Goal: Check status: Check status

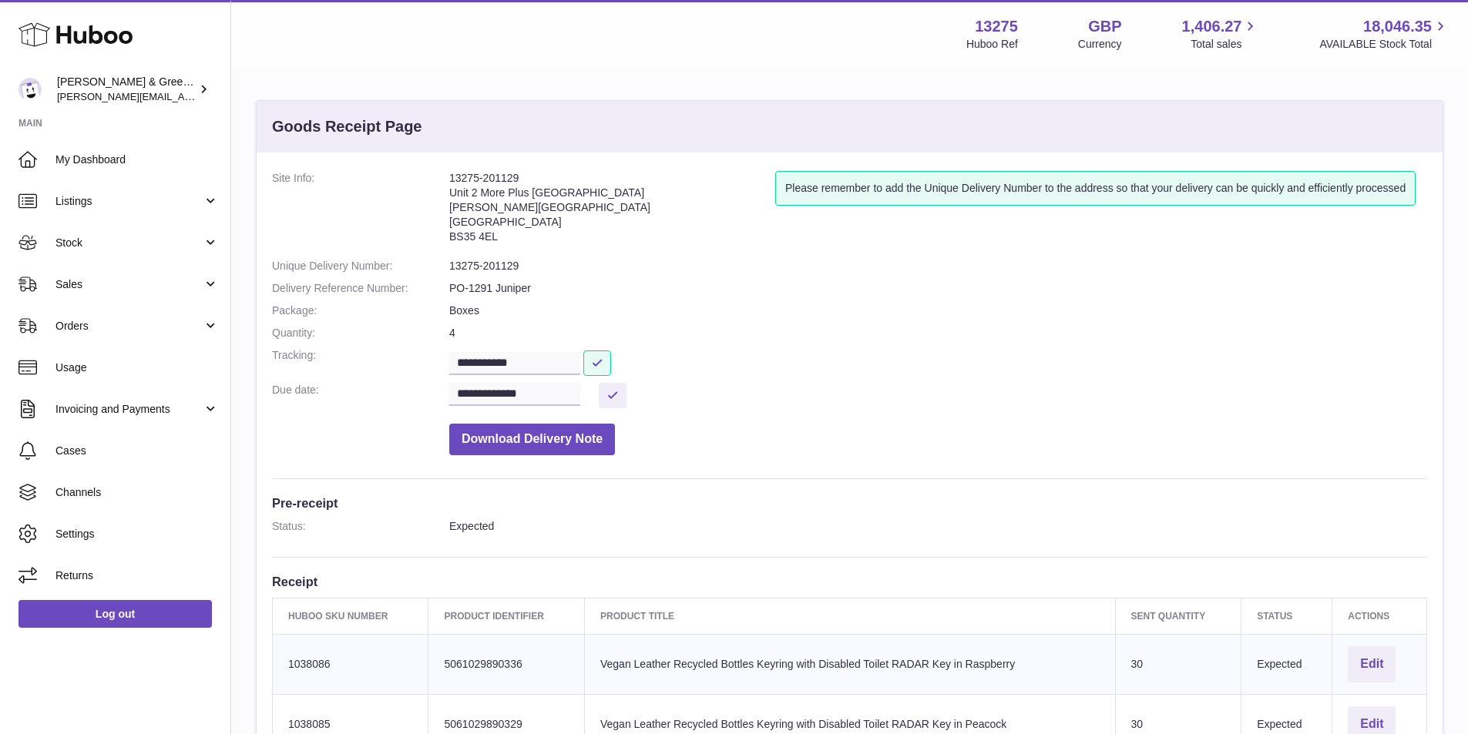
click at [163, 247] on span "Stock" at bounding box center [128, 243] width 147 height 15
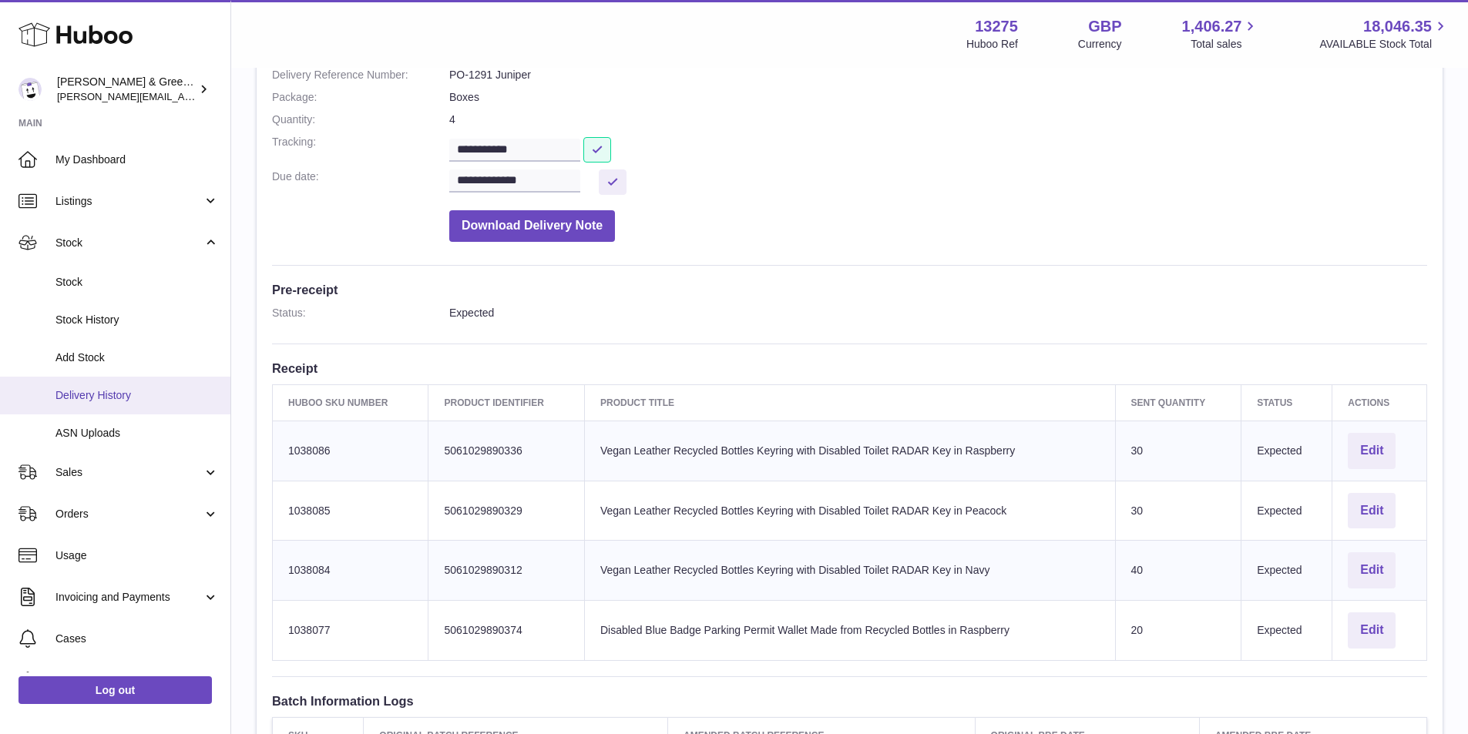
click at [149, 393] on span "Delivery History" at bounding box center [136, 395] width 163 height 15
click at [141, 397] on span "Delivery History" at bounding box center [136, 395] width 163 height 15
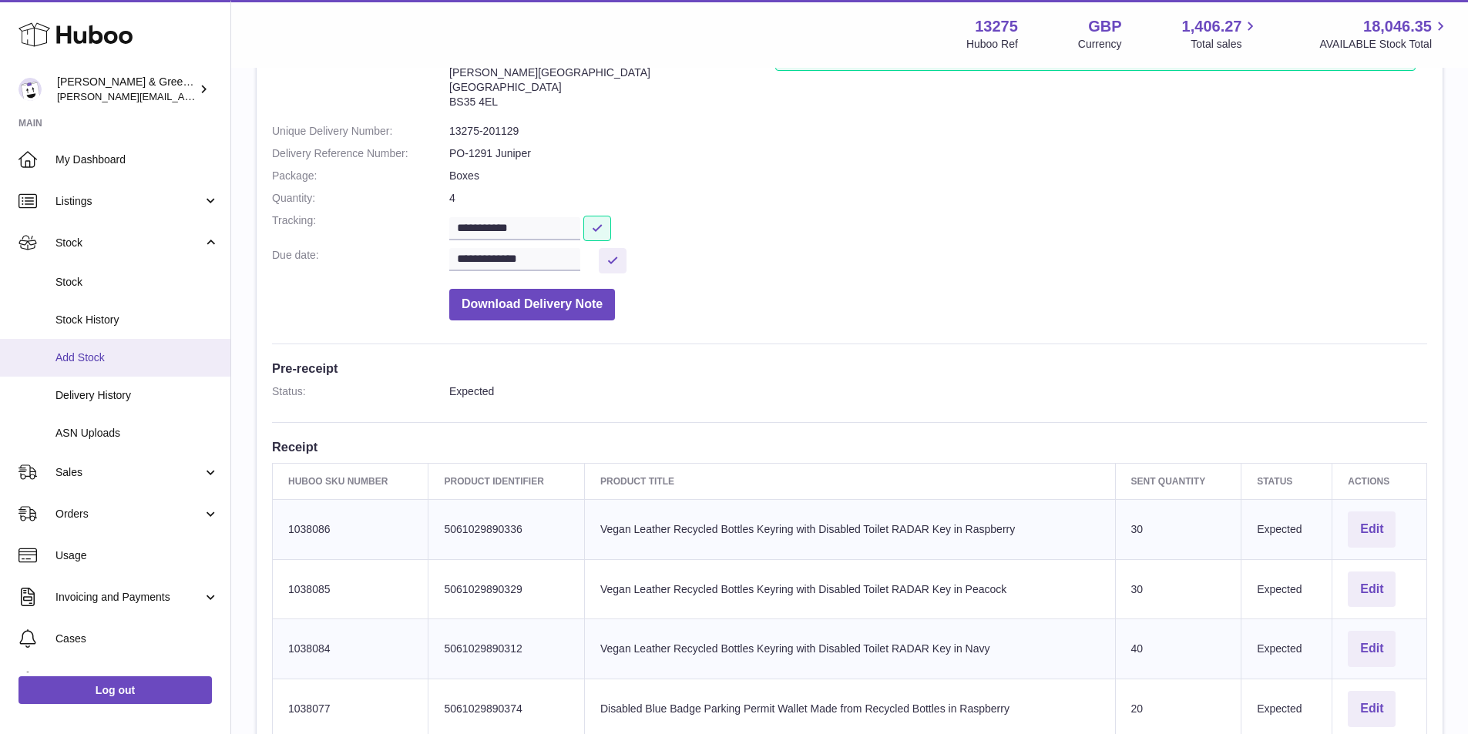
scroll to position [59, 0]
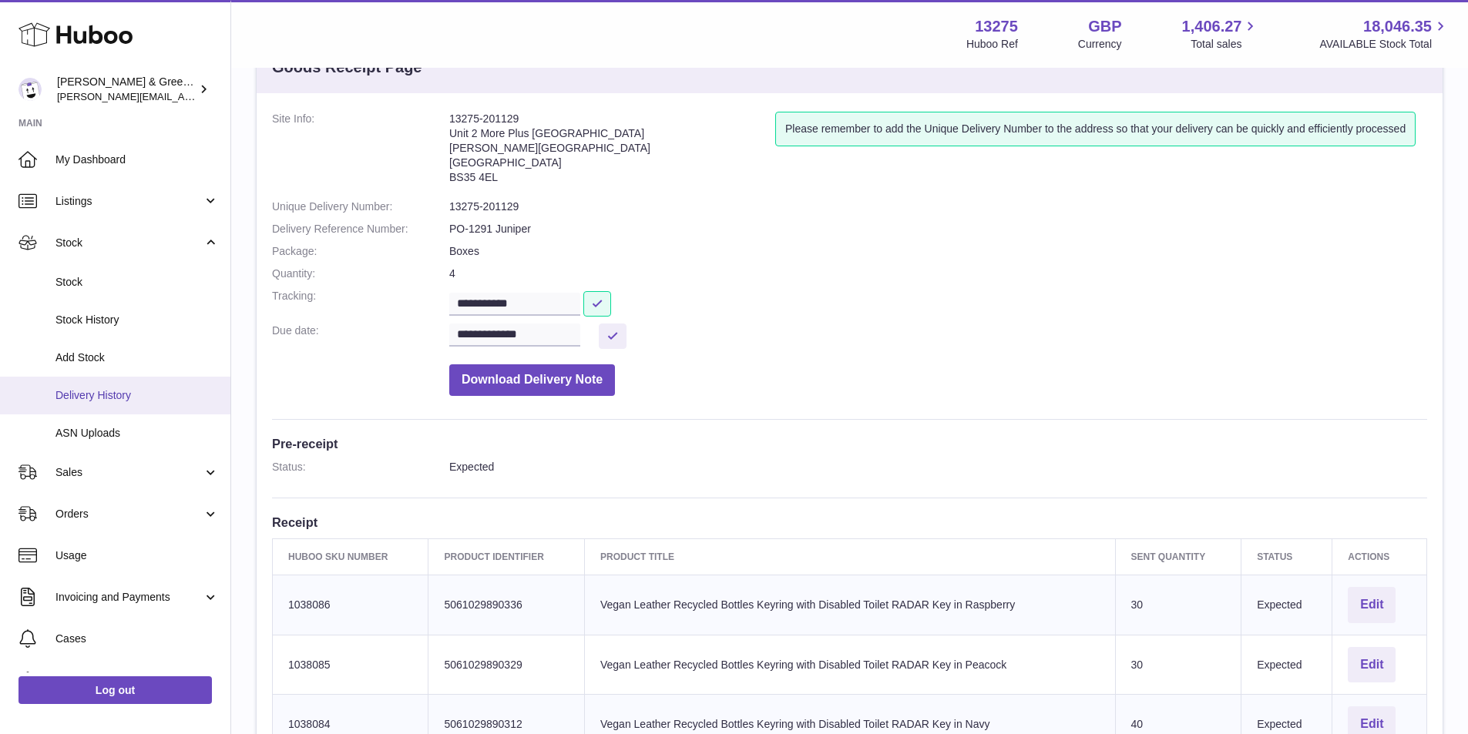
click at [163, 409] on link "Delivery History" at bounding box center [115, 396] width 230 height 38
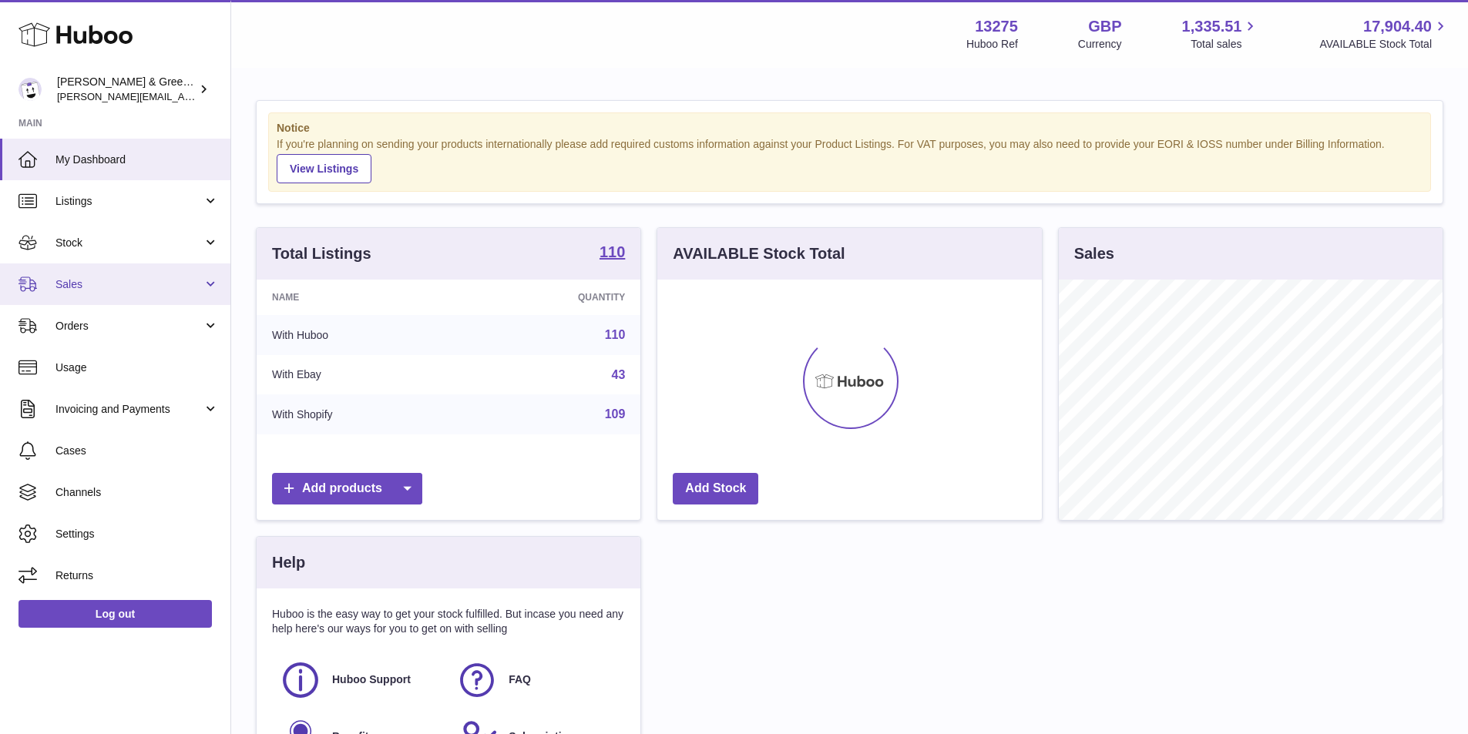
scroll to position [240, 385]
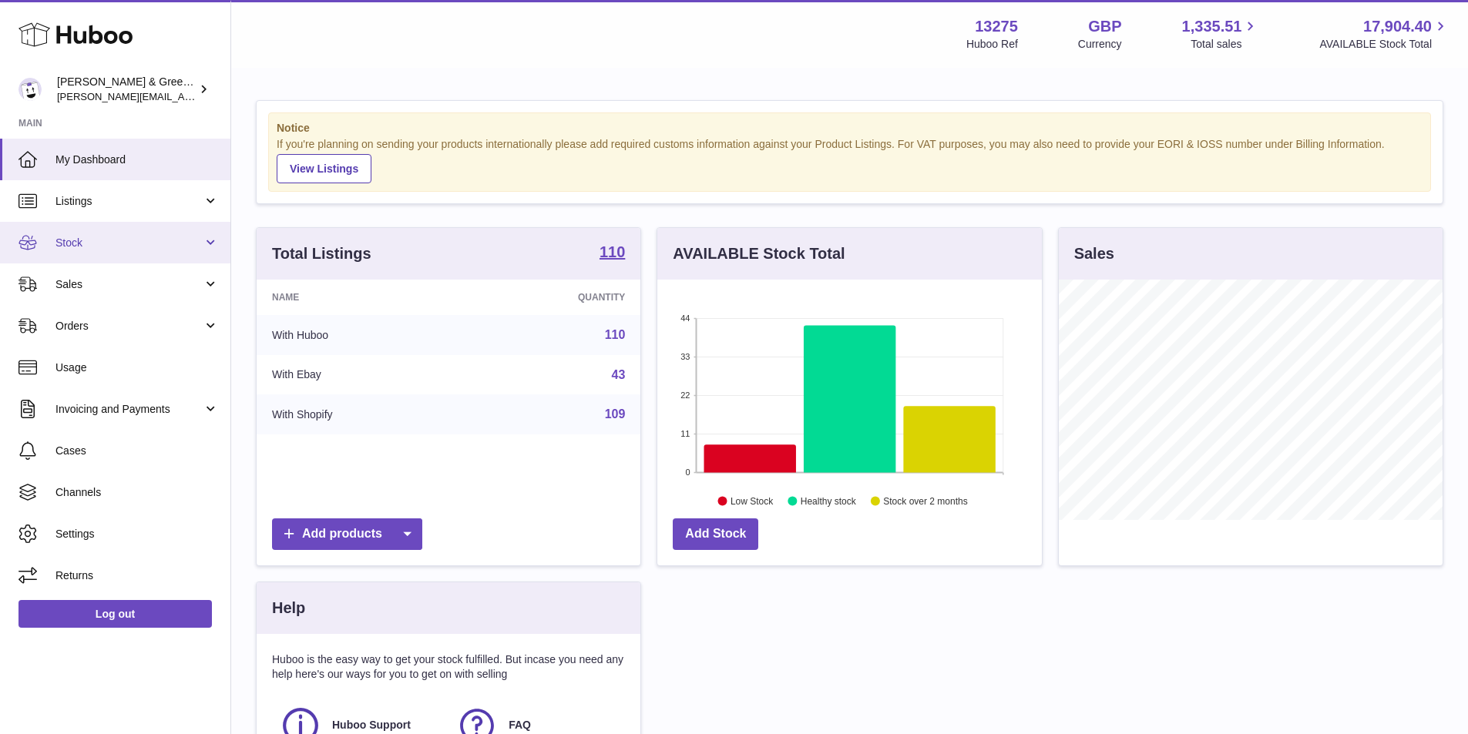
click at [169, 250] on span "Stock" at bounding box center [128, 243] width 147 height 15
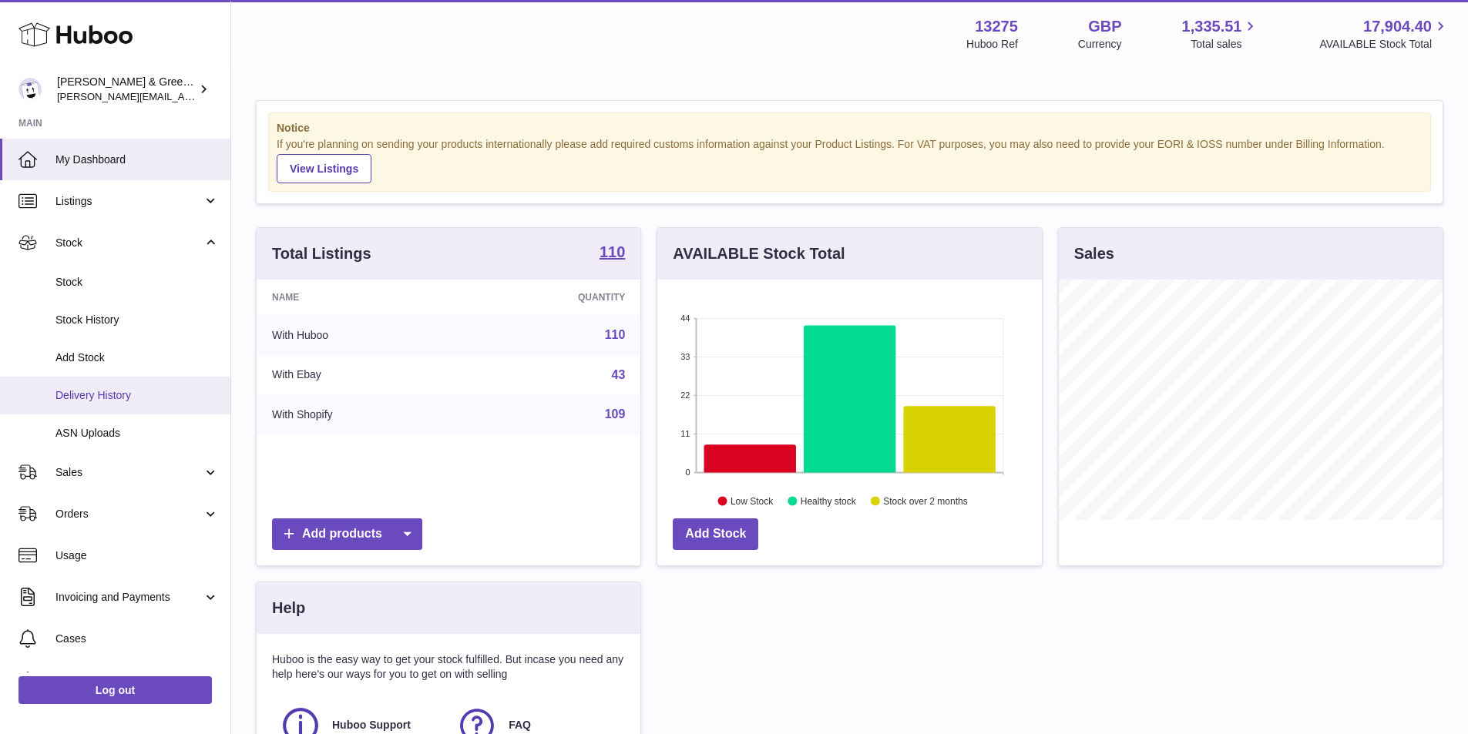
click at [146, 394] on span "Delivery History" at bounding box center [136, 395] width 163 height 15
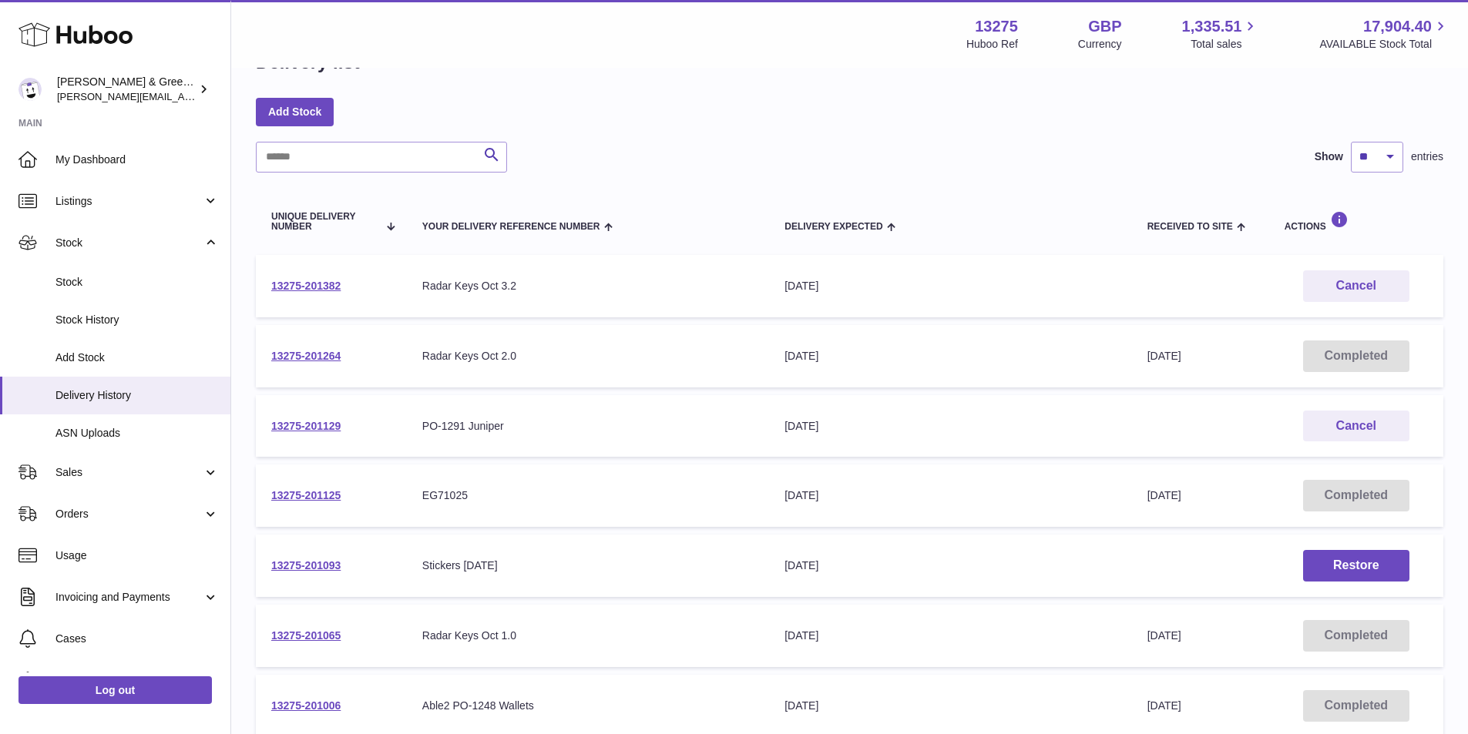
scroll to position [154, 0]
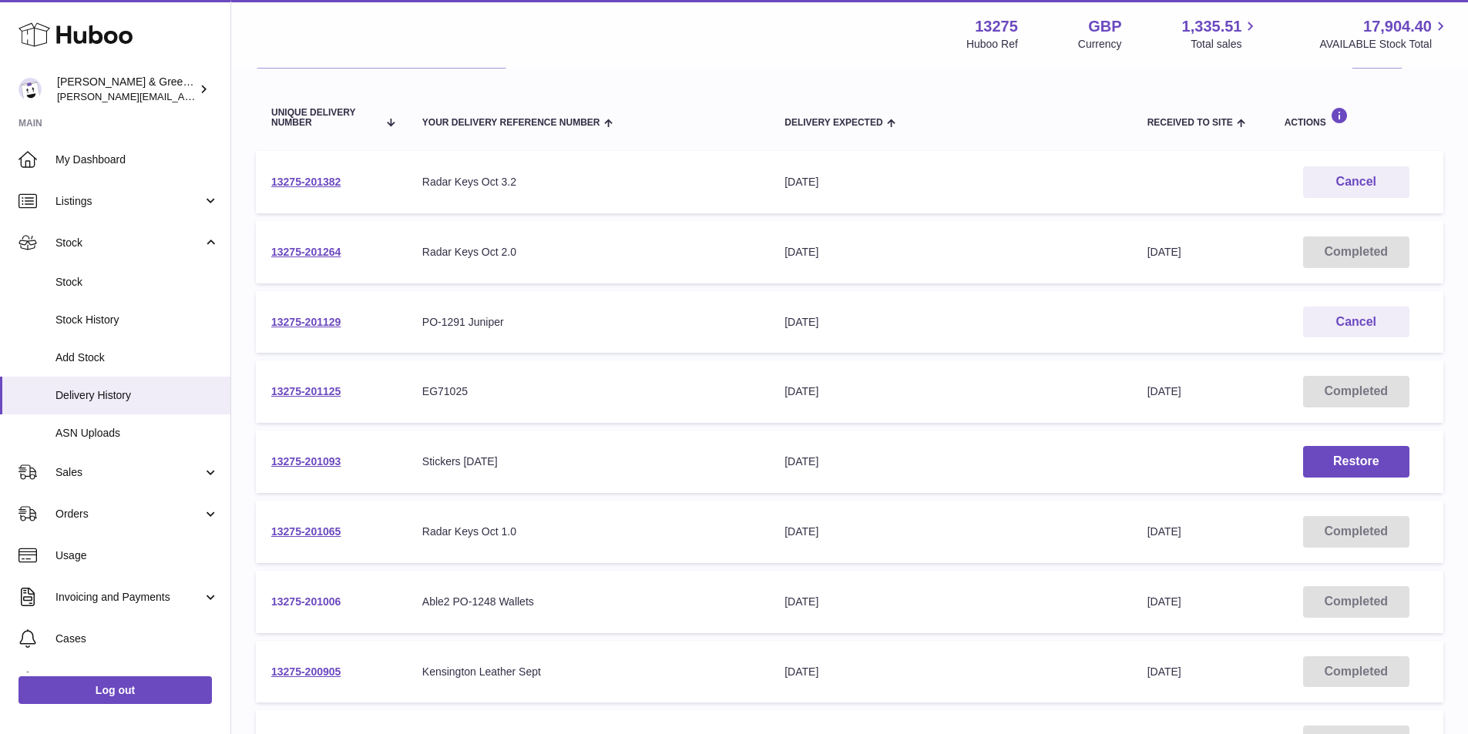
click at [333, 598] on link "13275-201006" at bounding box center [305, 602] width 69 height 12
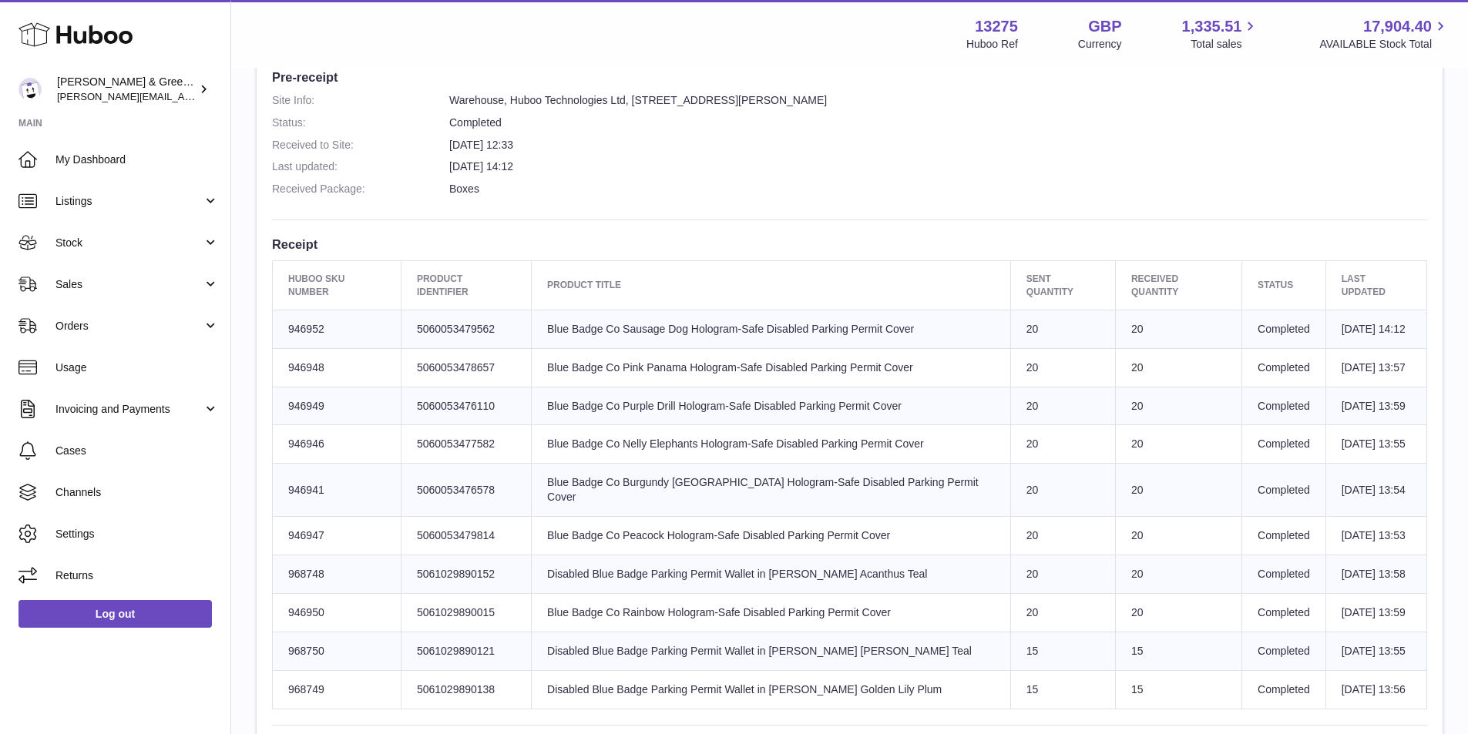
scroll to position [539, 0]
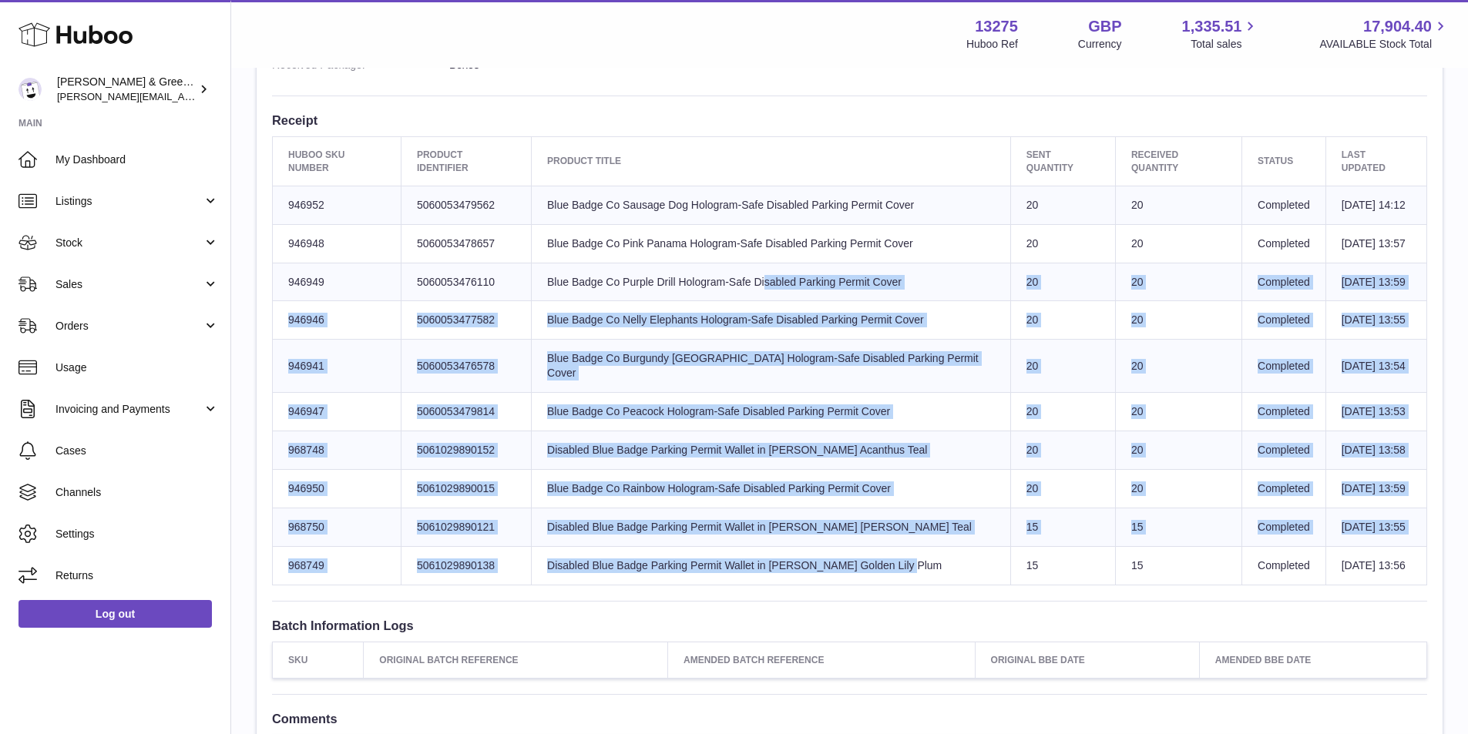
drag, startPoint x: 784, startPoint y: 540, endPoint x: 653, endPoint y: 251, distance: 317.3
click at [653, 251] on tbody "Huboo SKU Number 946952 Client Identifier 5060053479562 Product title Blue Badg…" at bounding box center [850, 385] width 1154 height 399
click at [653, 263] on td "Product title Blue Badge Co Purple Drill Hologram-Safe Disabled Parking Permit …" at bounding box center [771, 282] width 479 height 39
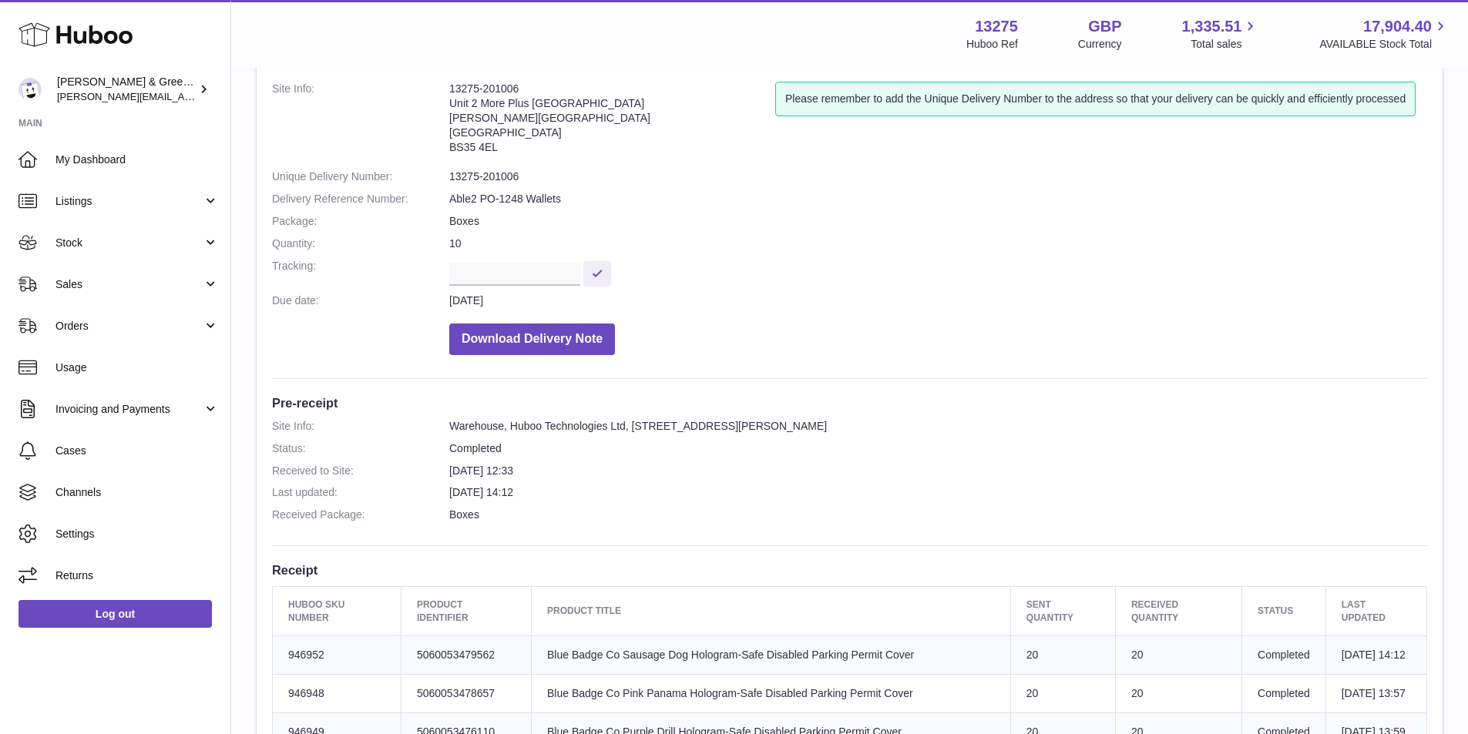
scroll to position [77, 0]
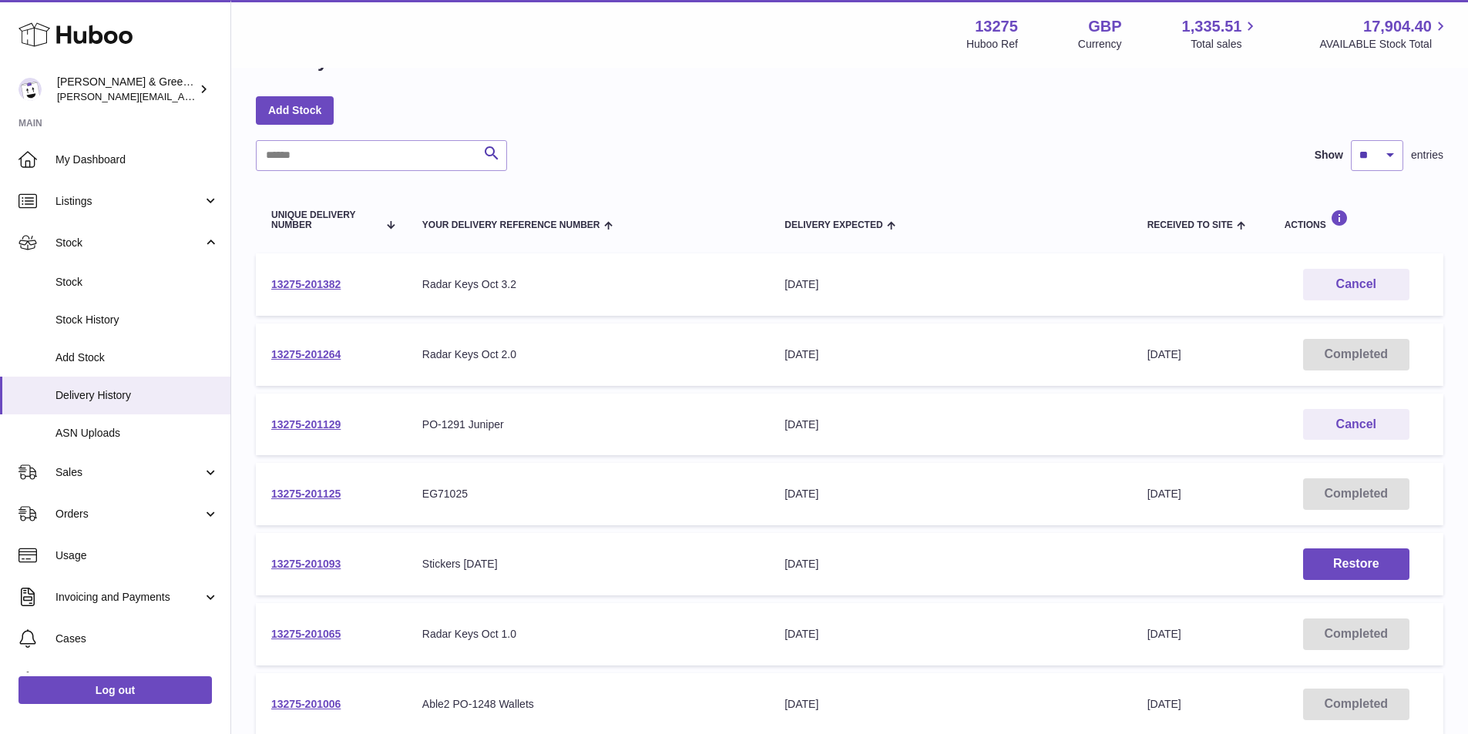
scroll to position [77, 0]
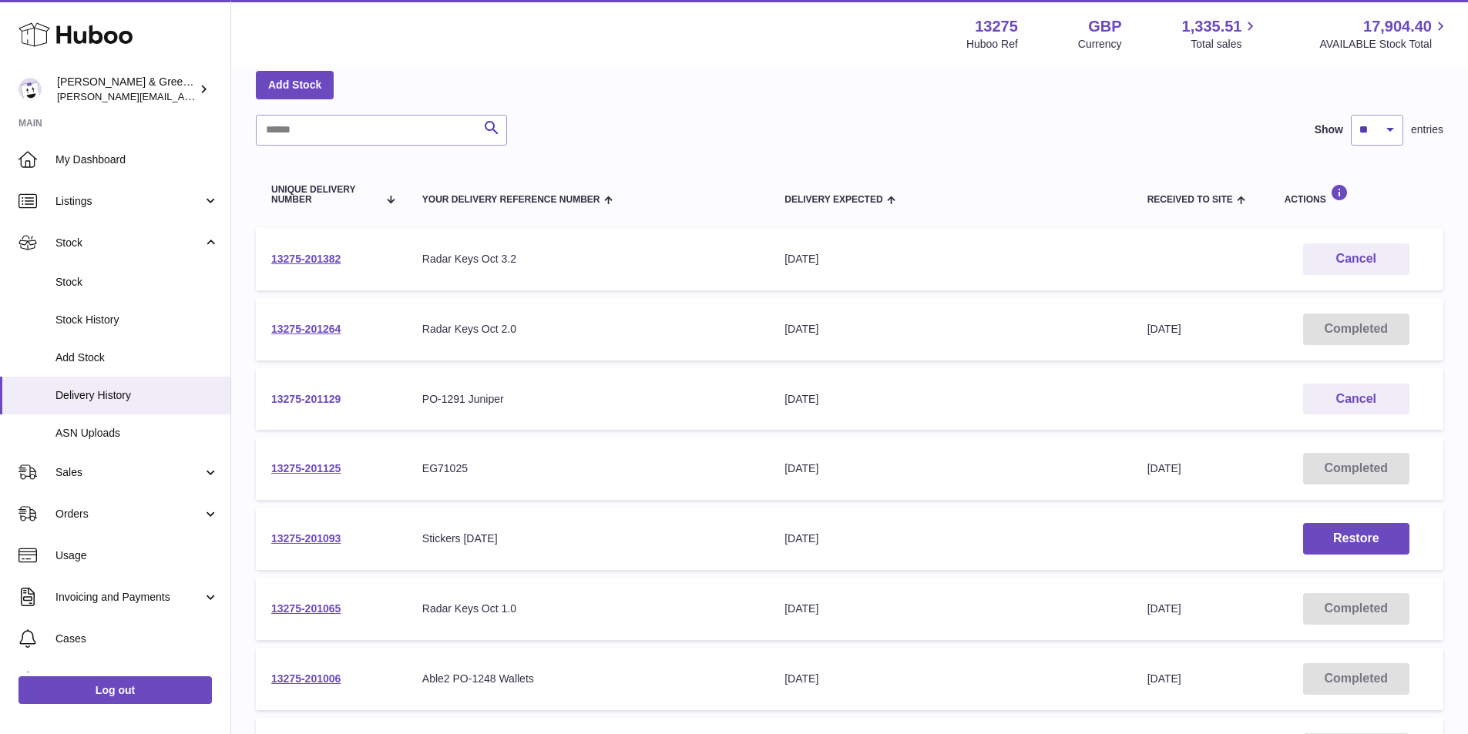
click at [325, 399] on link "13275-201129" at bounding box center [305, 399] width 69 height 12
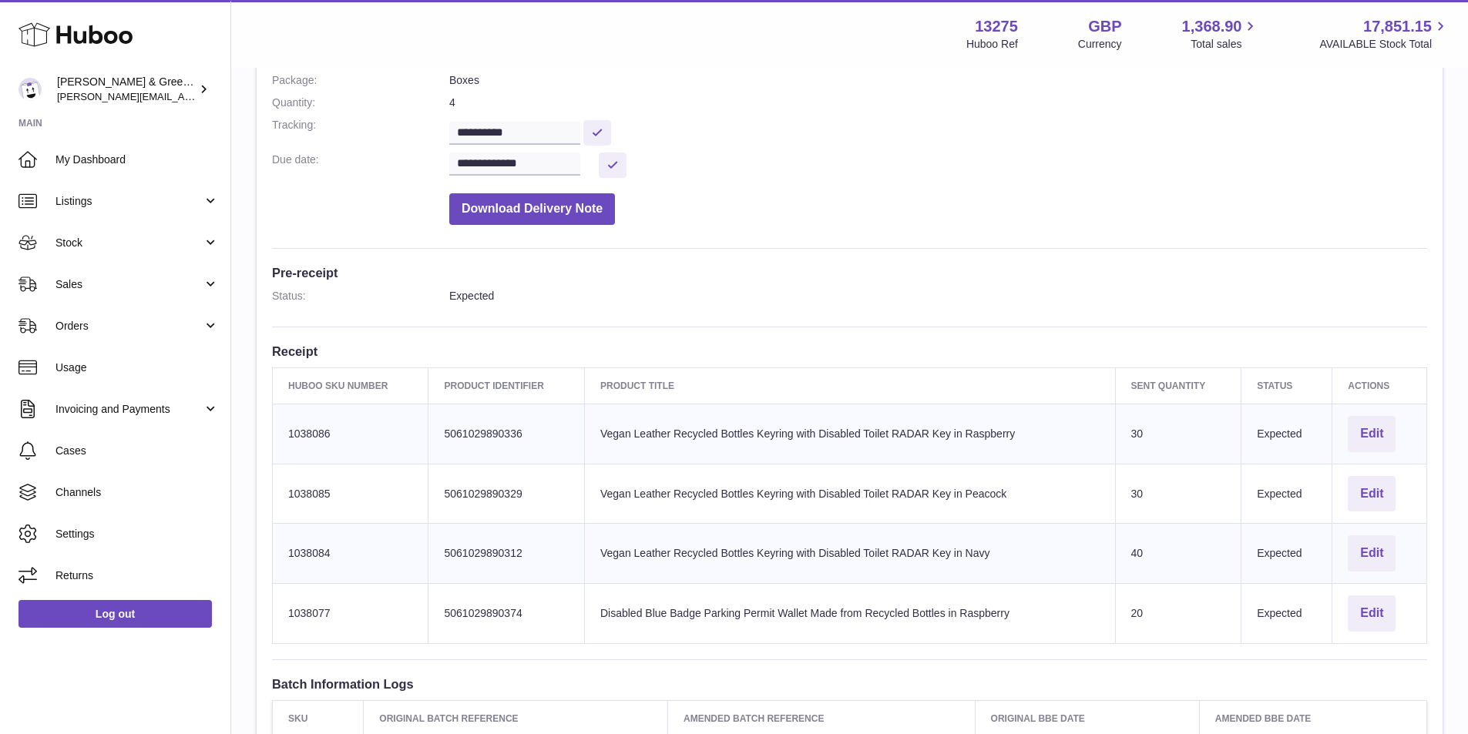
scroll to position [231, 0]
drag, startPoint x: 705, startPoint y: 484, endPoint x: 953, endPoint y: 477, distance: 248.2
click at [953, 477] on td "Product title Vegan Leather Recycled Bottles Keyring with Disabled Toilet RADAR…" at bounding box center [849, 493] width 531 height 60
drag, startPoint x: 766, startPoint y: 616, endPoint x: 987, endPoint y: 613, distance: 221.2
click at [987, 613] on td "Product title Disabled Blue Badge Parking Permit Wallet Made from Recycled Bott…" at bounding box center [849, 613] width 531 height 60
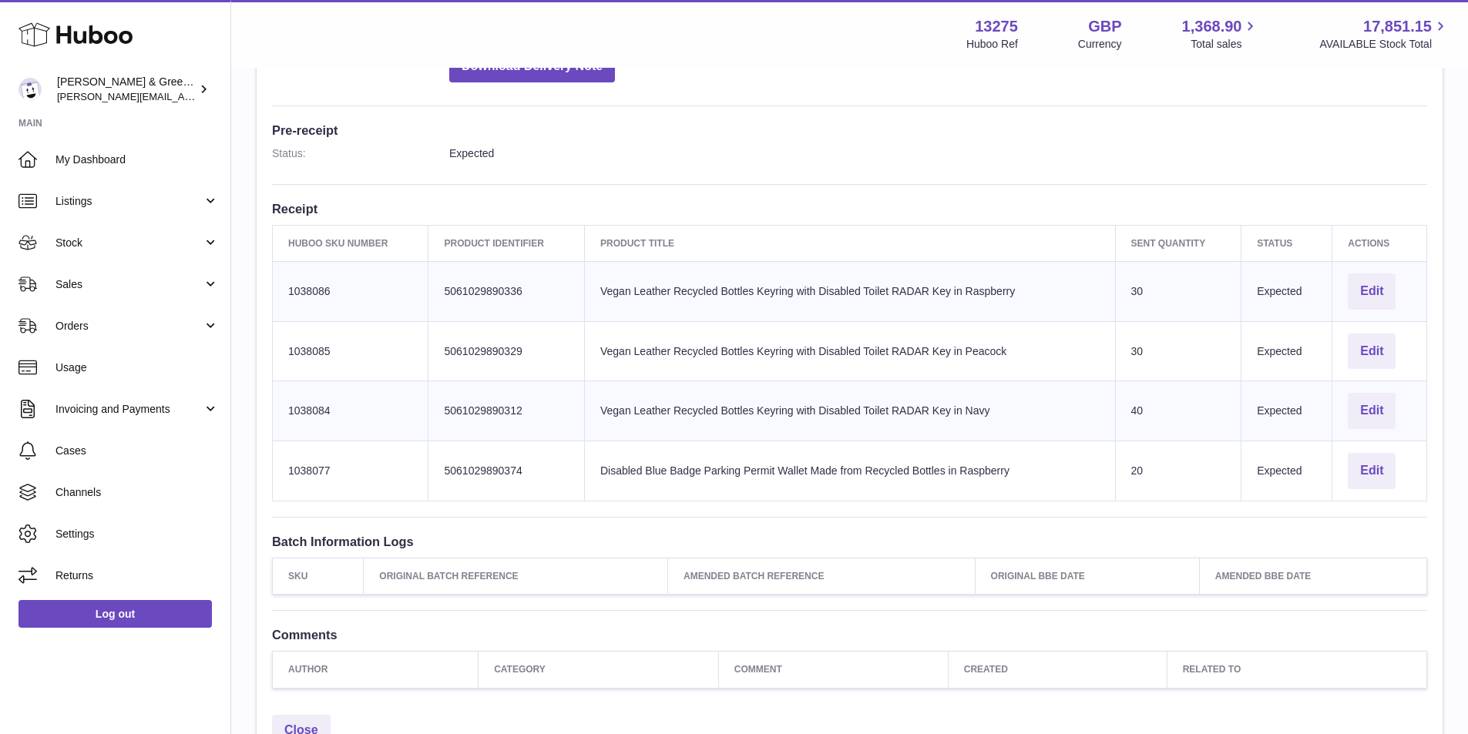
scroll to position [385, 0]
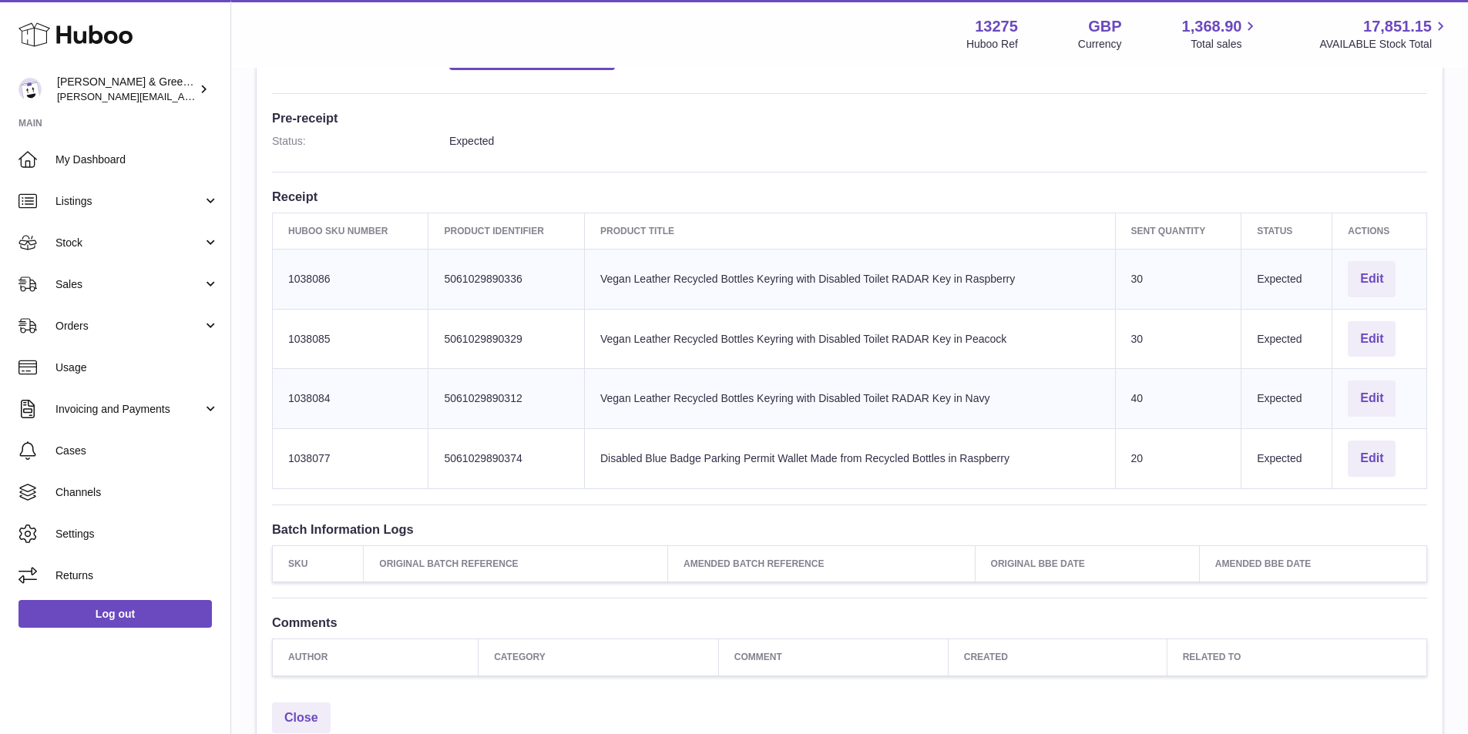
drag, startPoint x: 653, startPoint y: 263, endPoint x: 1043, endPoint y: 265, distance: 389.9
click at [1043, 265] on td "Product title Vegan Leather Recycled Bottles Keyring with Disabled Toilet RADAR…" at bounding box center [849, 279] width 531 height 60
click at [1382, 273] on button "Edit" at bounding box center [1372, 279] width 48 height 36
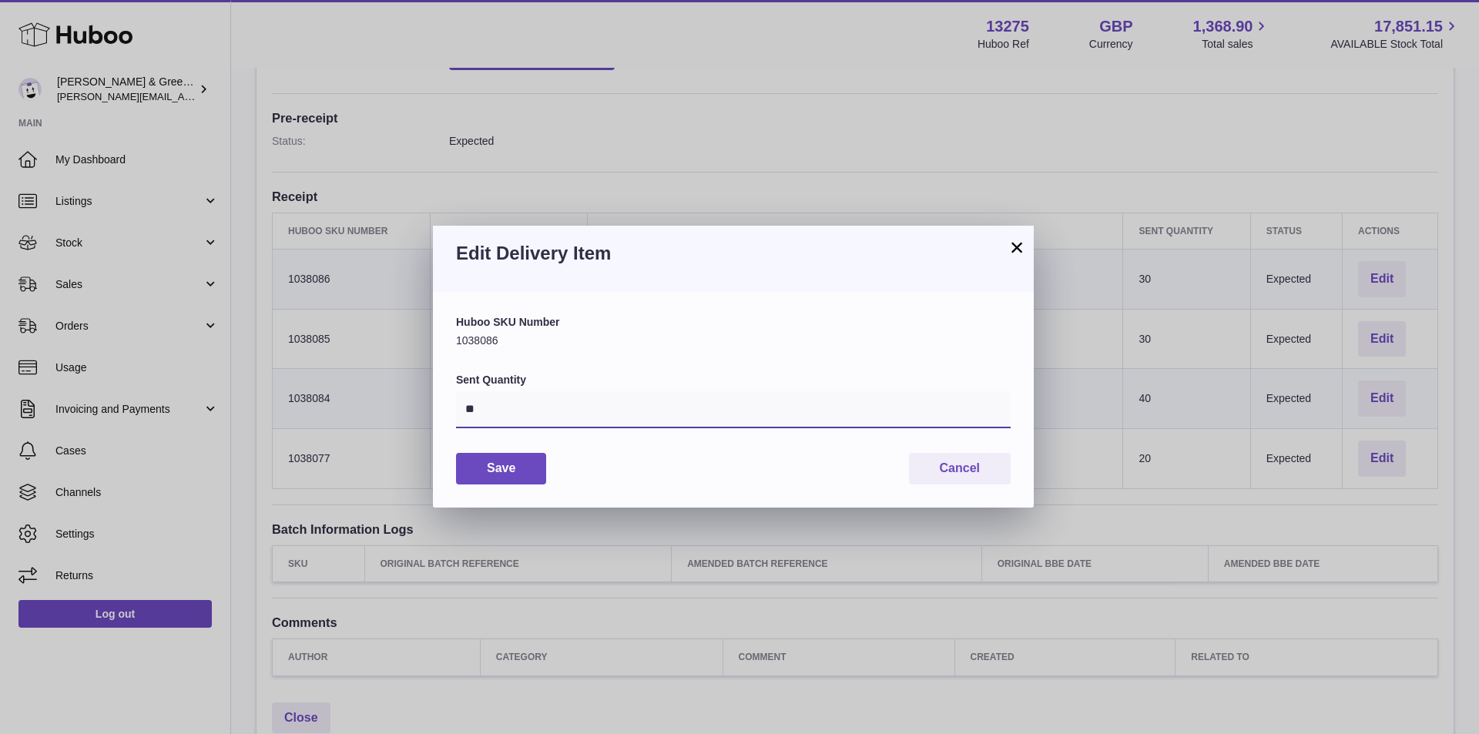
drag, startPoint x: 382, startPoint y: 413, endPoint x: 350, endPoint y: 412, distance: 32.4
click at [350, 412] on div "× Edit Delivery Item Huboo SKU Number 1038086 Sent Quantity ** Save Cancel" at bounding box center [739, 367] width 1479 height 734
type input "*"
type input "**"
click at [520, 471] on button "Save" at bounding box center [501, 469] width 90 height 32
